Goal: Book appointment/travel/reservation

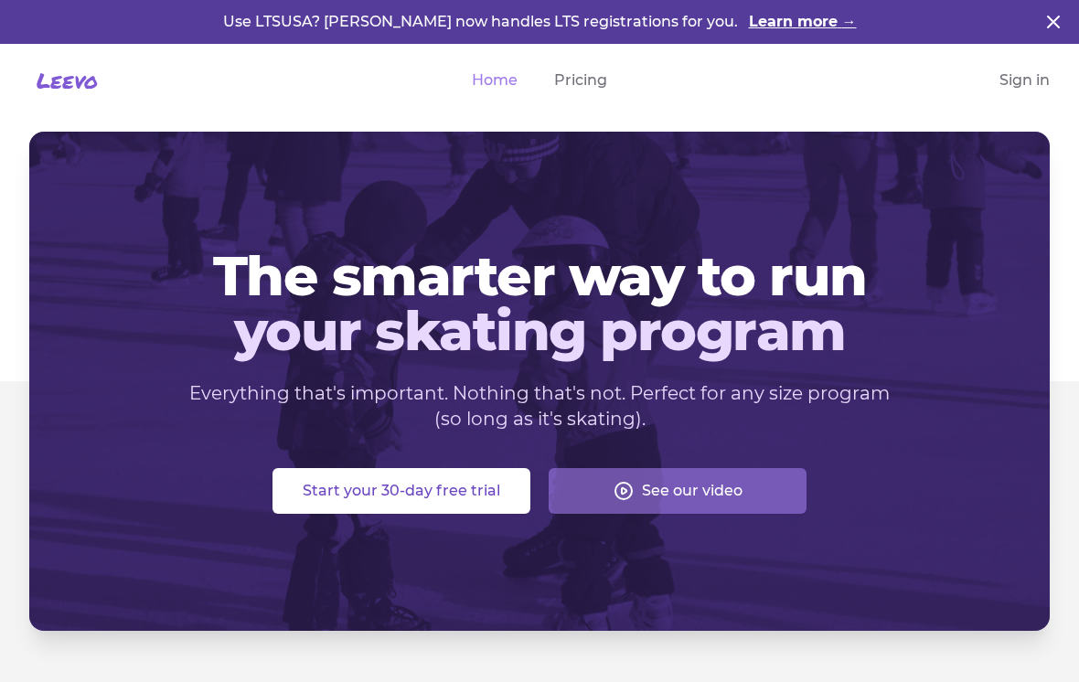
click at [1032, 89] on link "Sign in" at bounding box center [1024, 80] width 50 height 22
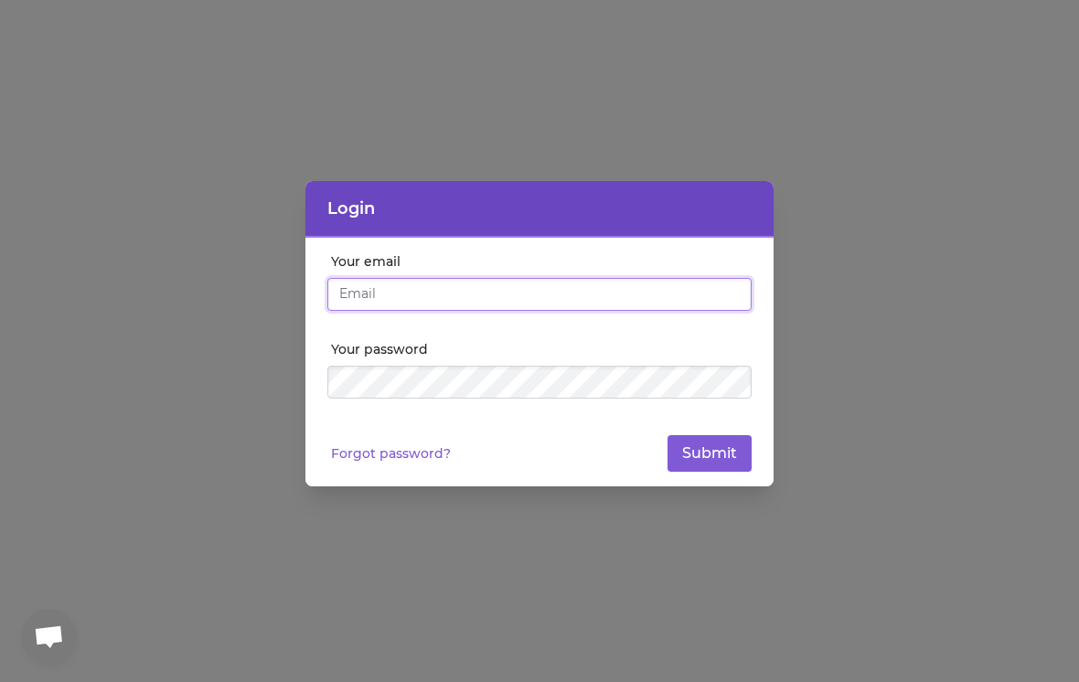
type input "[EMAIL_ADDRESS][DOMAIN_NAME]"
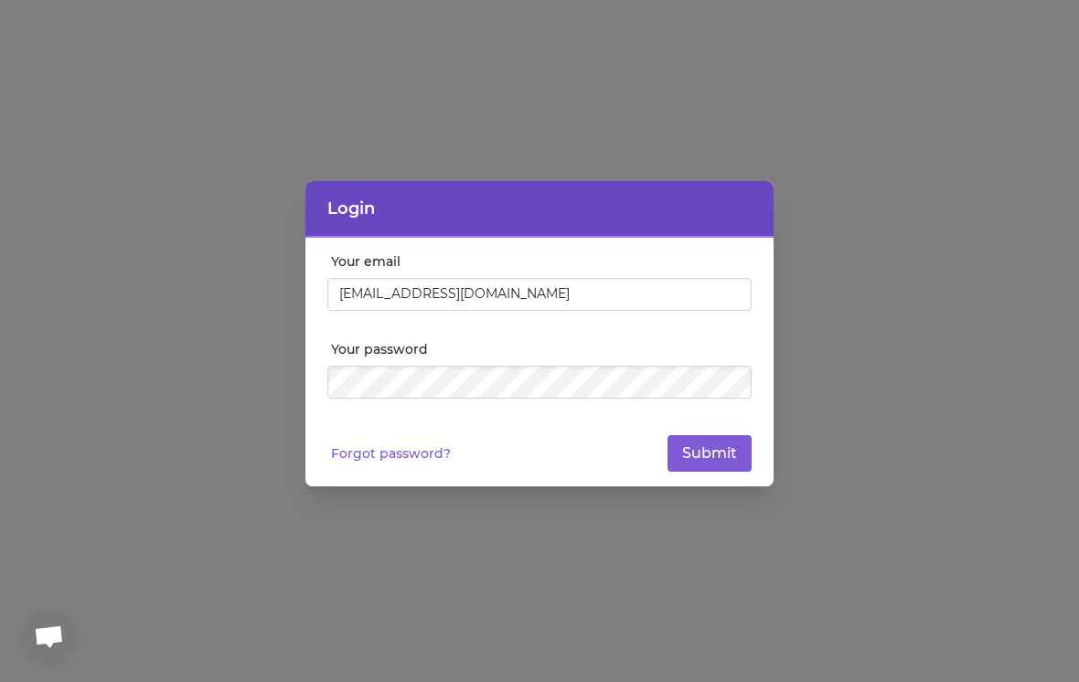
click at [710, 454] on button "Submit" at bounding box center [710, 453] width 84 height 37
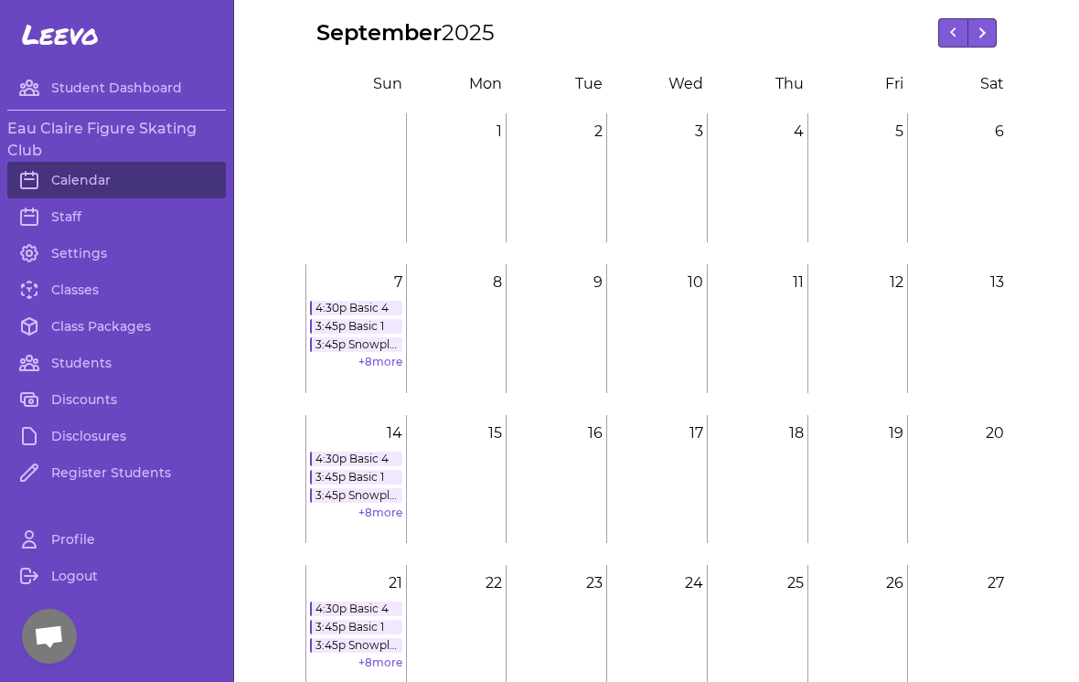
click at [391, 369] on link "+ 8 more" at bounding box center [380, 362] width 44 height 14
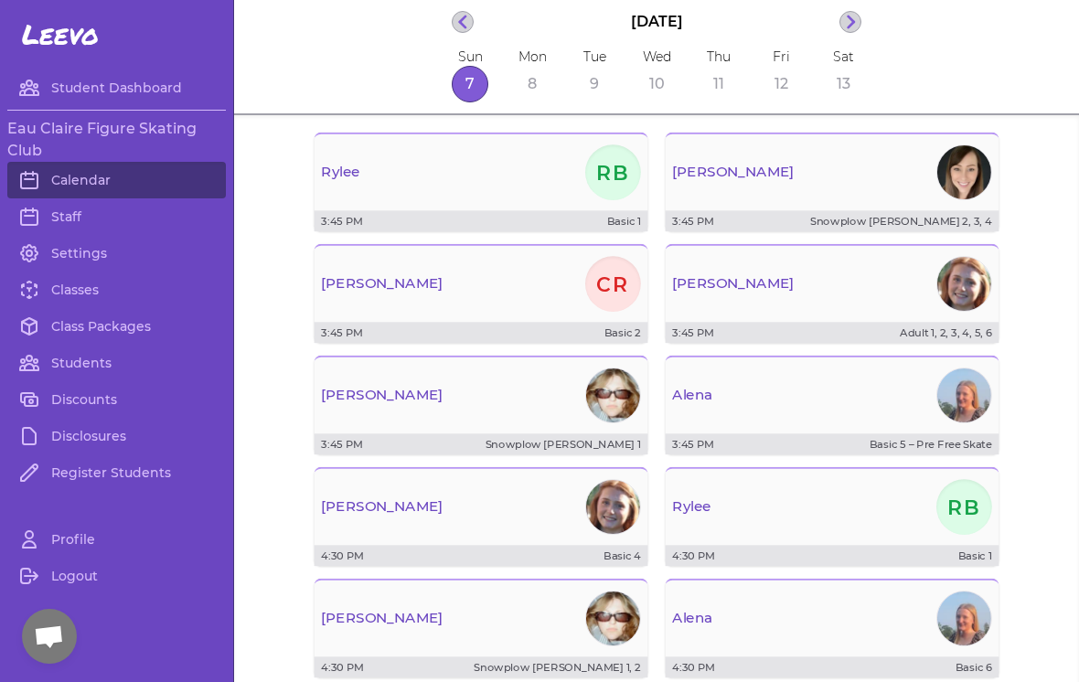
click at [556, 186] on div "[PERSON_NAME]" at bounding box center [482, 172] width 334 height 62
